Goal: Navigation & Orientation: Find specific page/section

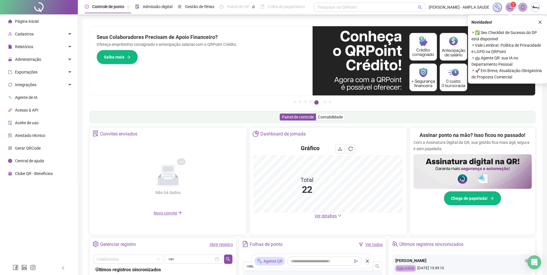
drag, startPoint x: 540, startPoint y: 25, endPoint x: 111, endPoint y: 15, distance: 429.4
click at [536, 25] on div "Novidades !" at bounding box center [508, 22] width 72 height 7
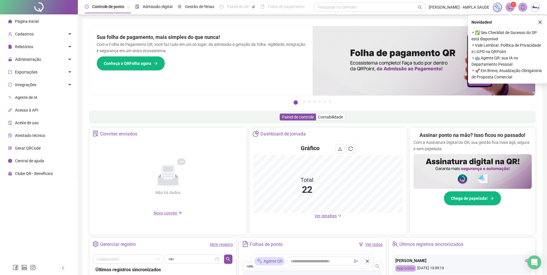
click at [541, 22] on icon "close" at bounding box center [540, 22] width 3 height 3
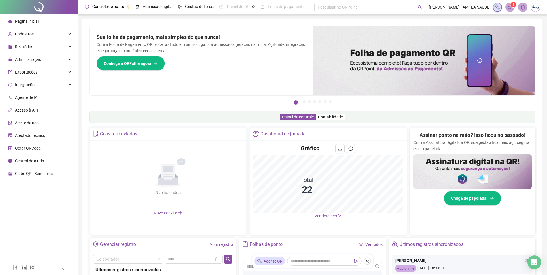
click at [511, 6] on icon "notification" at bounding box center [510, 7] width 5 height 5
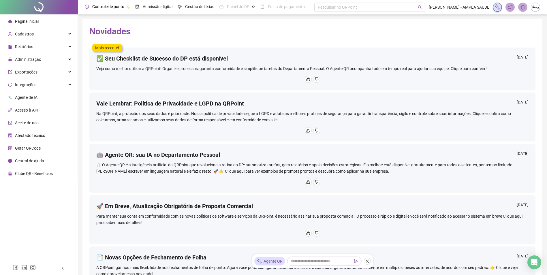
click at [21, 21] on span "Página inicial" at bounding box center [27, 21] width 24 height 5
